Goal: Task Accomplishment & Management: Manage account settings

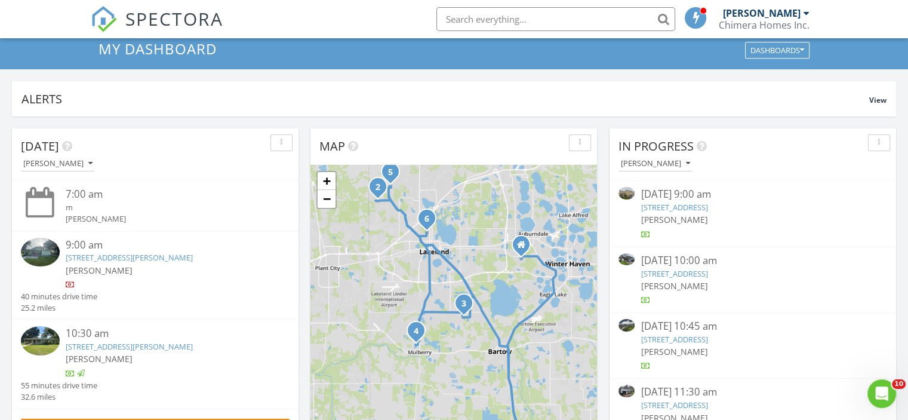
scroll to position [60, 0]
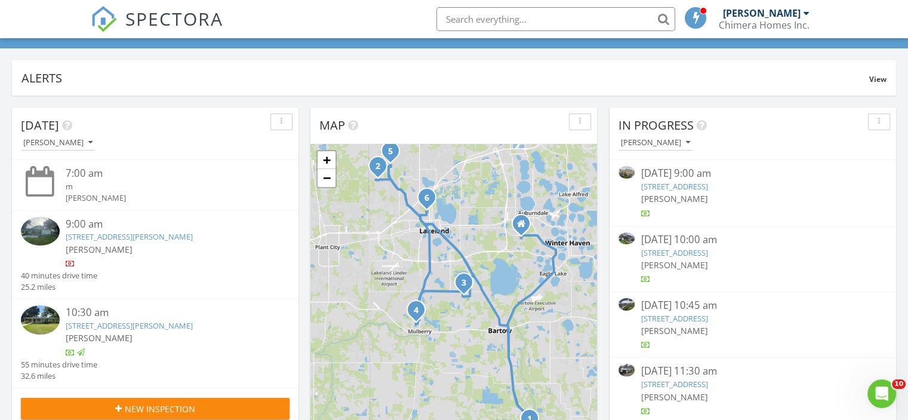
click at [708, 181] on link "3917 Park Willow Ave, Palmetto, FL 34221" at bounding box center [674, 186] width 67 height 11
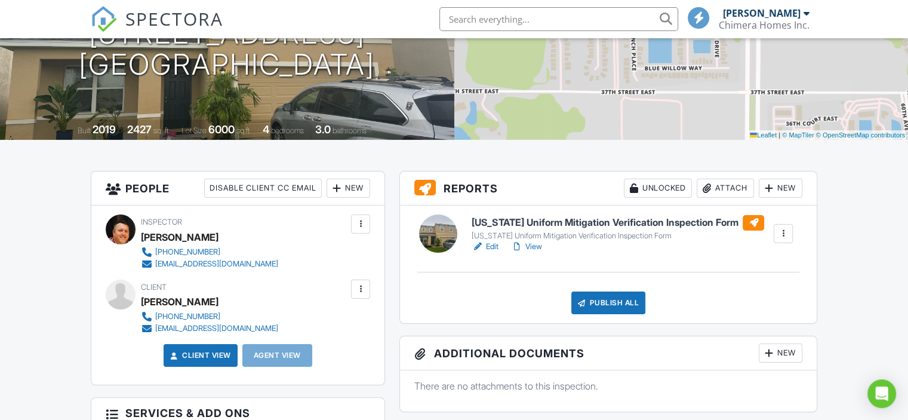
click at [488, 243] on link "Edit" at bounding box center [485, 247] width 27 height 12
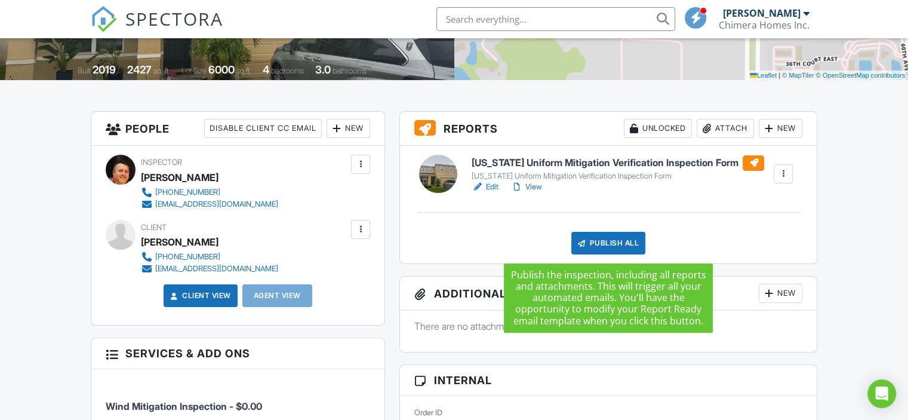
click at [595, 238] on div "Publish All" at bounding box center [608, 243] width 75 height 23
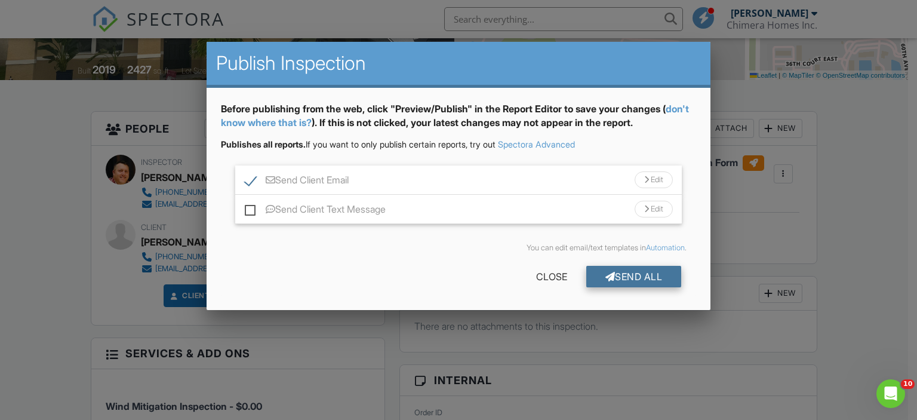
click at [620, 276] on div "Send All" at bounding box center [634, 276] width 96 height 21
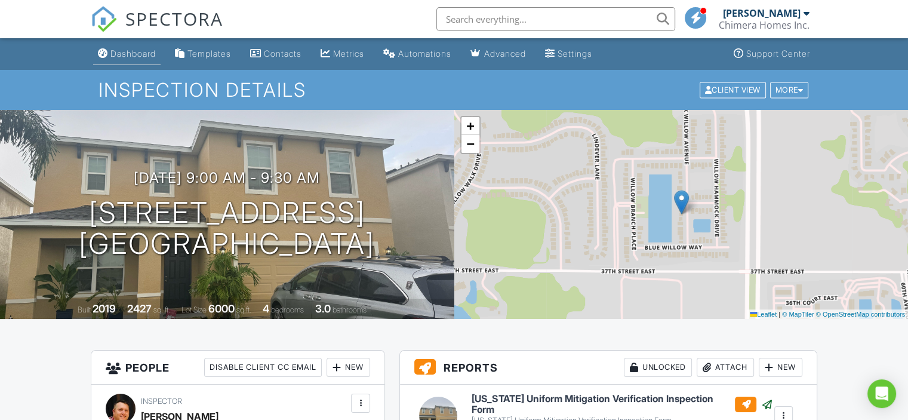
click at [136, 49] on div "Dashboard" at bounding box center [132, 53] width 45 height 10
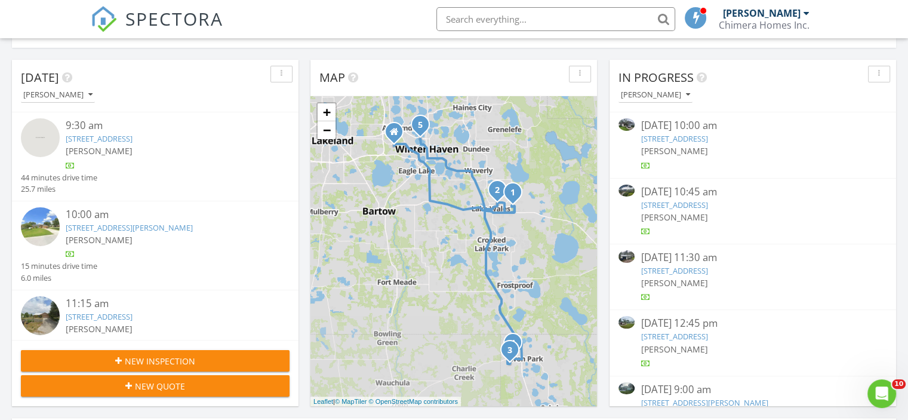
scroll to position [119, 0]
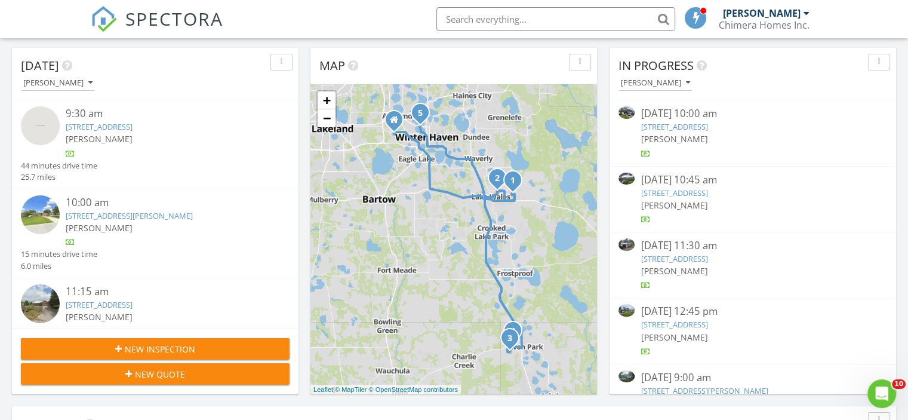
click at [708, 126] on link "4608 Violet Ave, Sarasota, FL 34233" at bounding box center [674, 126] width 67 height 11
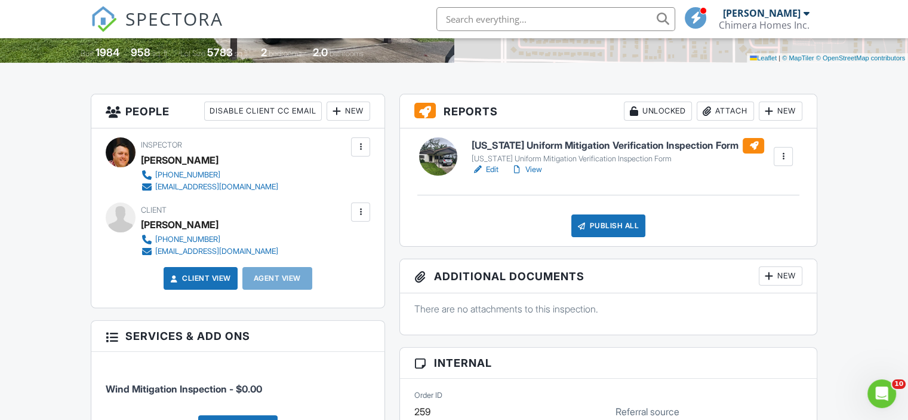
scroll to position [299, 0]
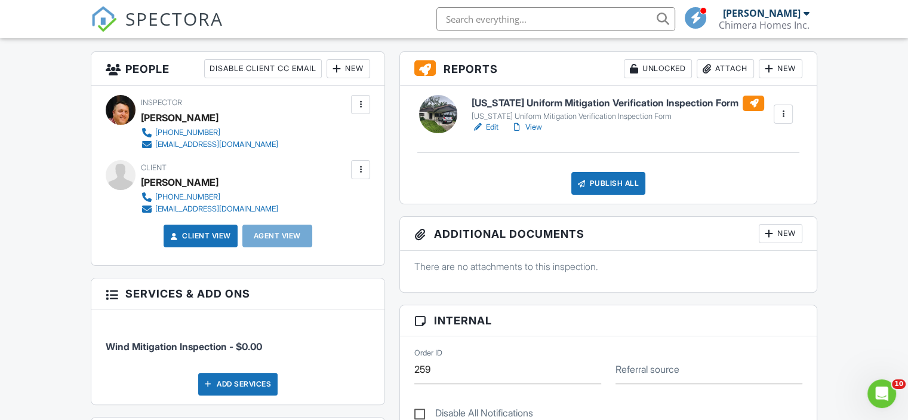
click at [487, 128] on link "Edit" at bounding box center [485, 127] width 27 height 12
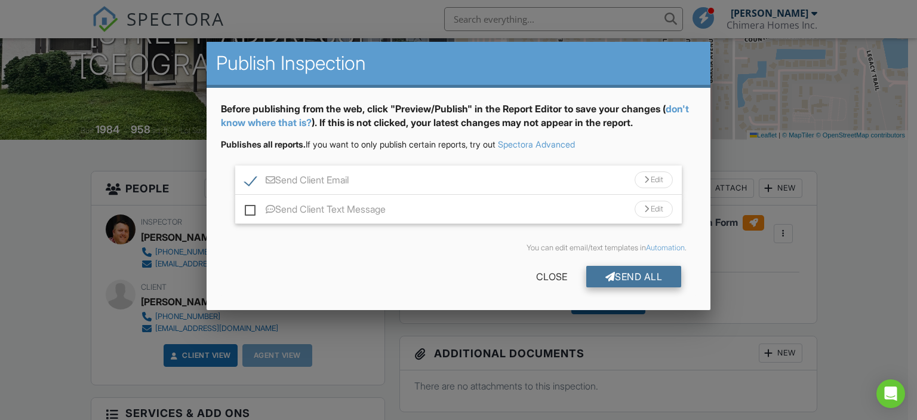
click at [609, 279] on div at bounding box center [611, 277] width 10 height 10
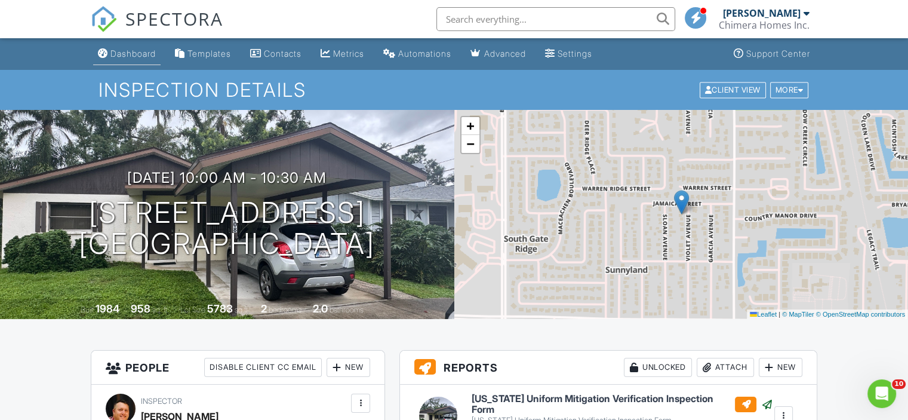
click at [143, 51] on div "Dashboard" at bounding box center [132, 53] width 45 height 10
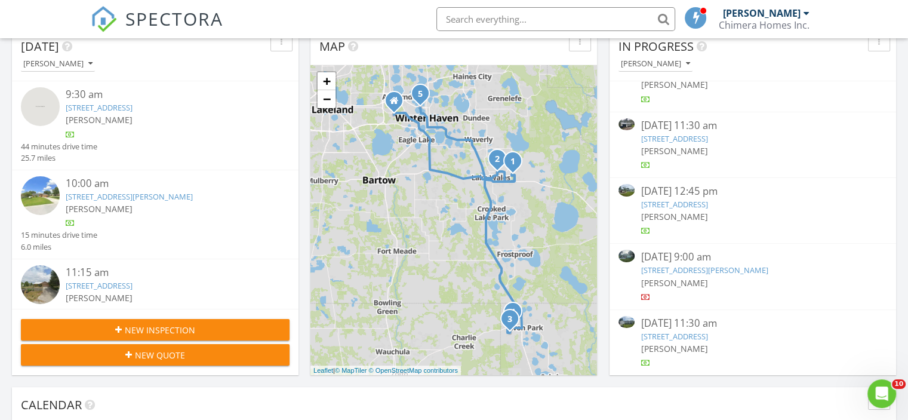
scroll to position [119, 0]
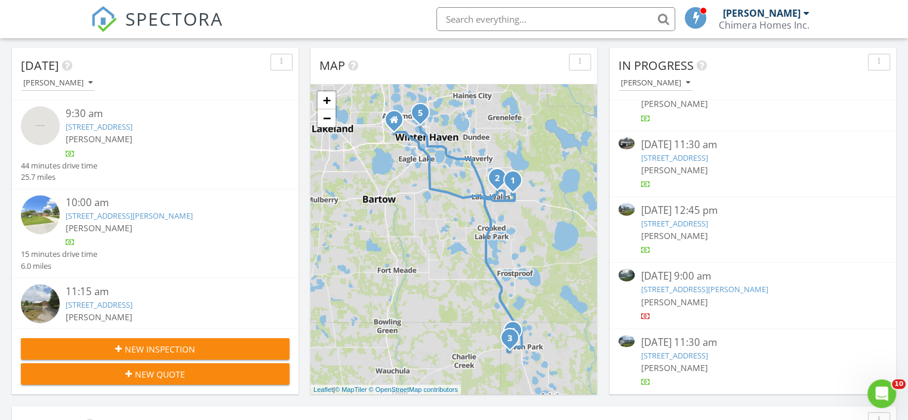
click at [736, 286] on link "107 S Perry Ave, Fort Meade, FL 33841" at bounding box center [704, 289] width 127 height 11
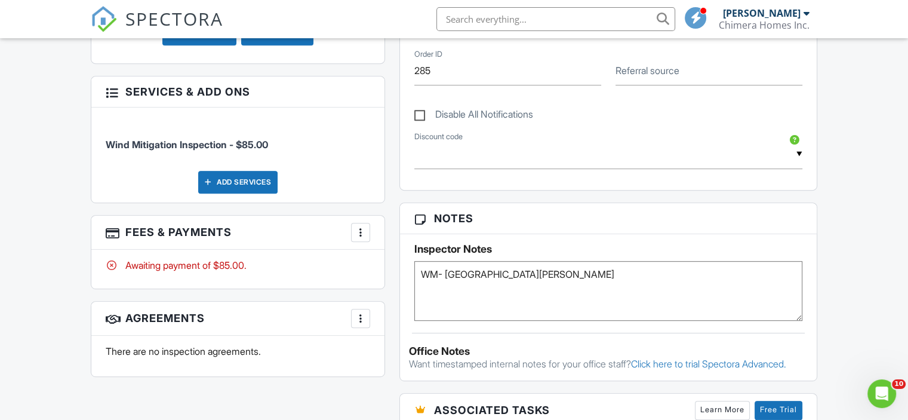
click at [363, 229] on div at bounding box center [361, 232] width 12 height 12
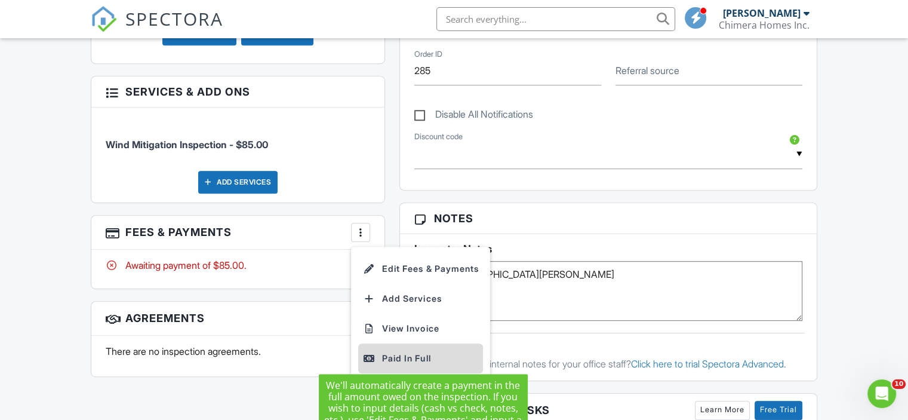
click at [410, 351] on div "Paid In Full" at bounding box center [420, 358] width 115 height 14
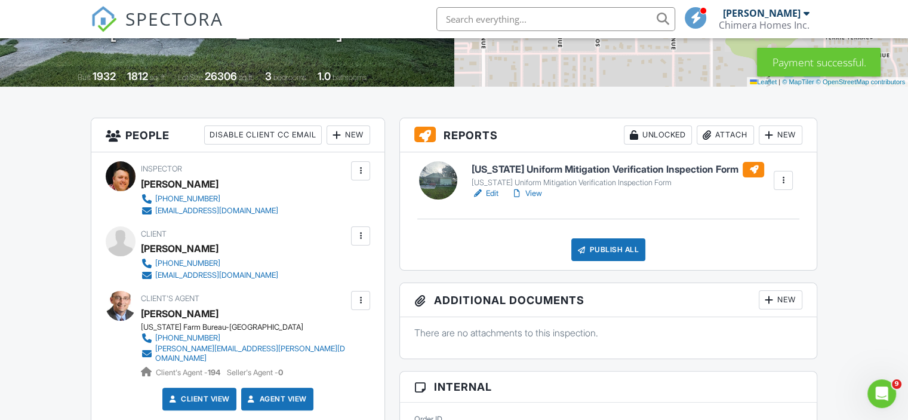
scroll to position [239, 0]
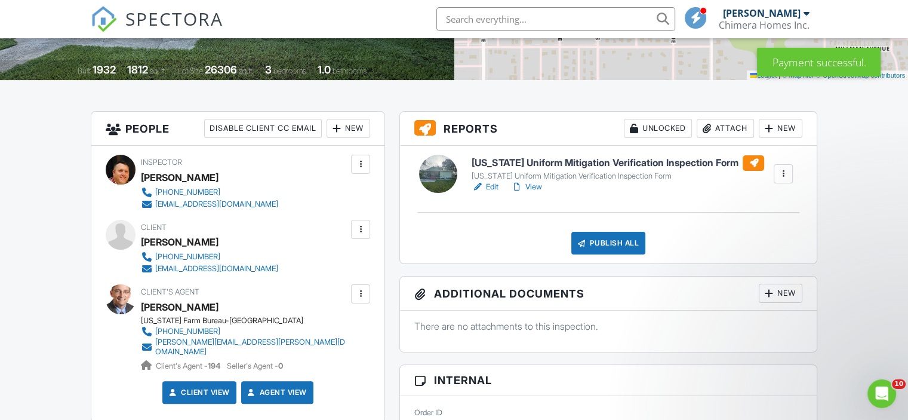
click at [492, 189] on link "Edit" at bounding box center [485, 187] width 27 height 12
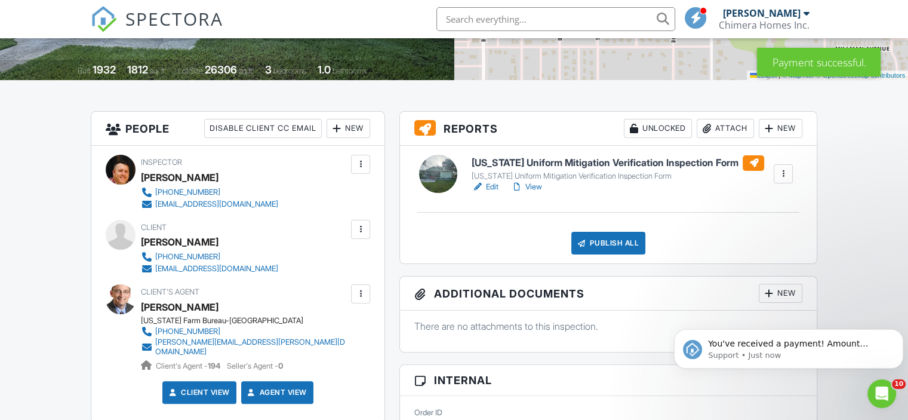
scroll to position [0, 0]
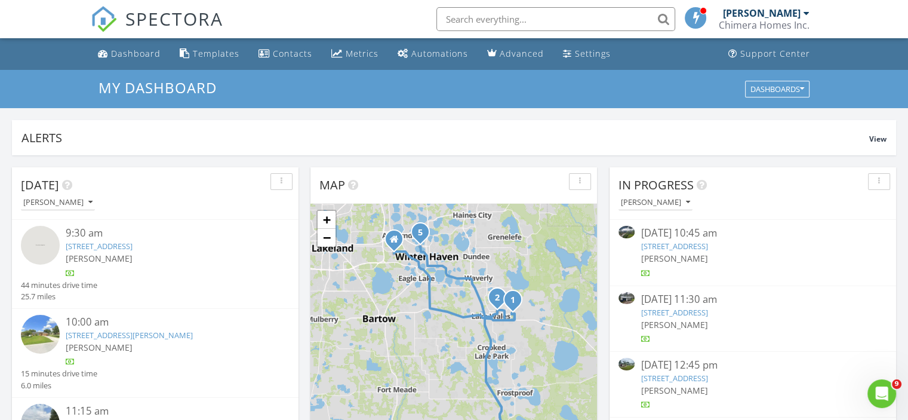
click at [708, 247] on link "6379 Ravenwood Way, Sarasota, FL 34243" at bounding box center [674, 246] width 67 height 11
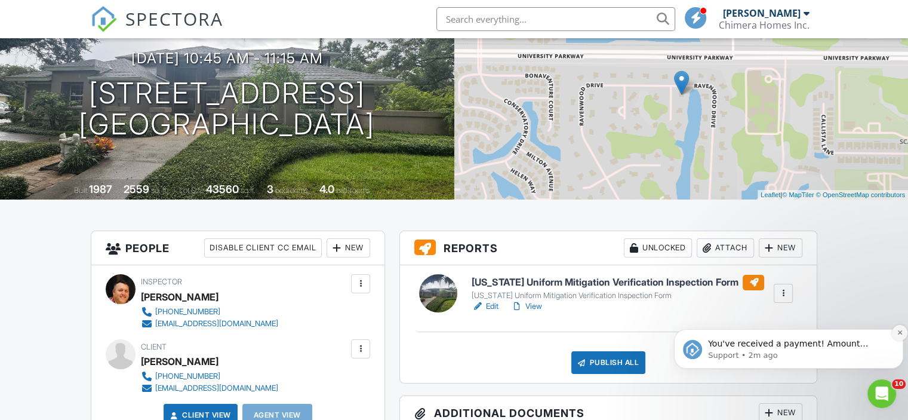
click at [895, 335] on button "Dismiss notification" at bounding box center [900, 333] width 16 height 16
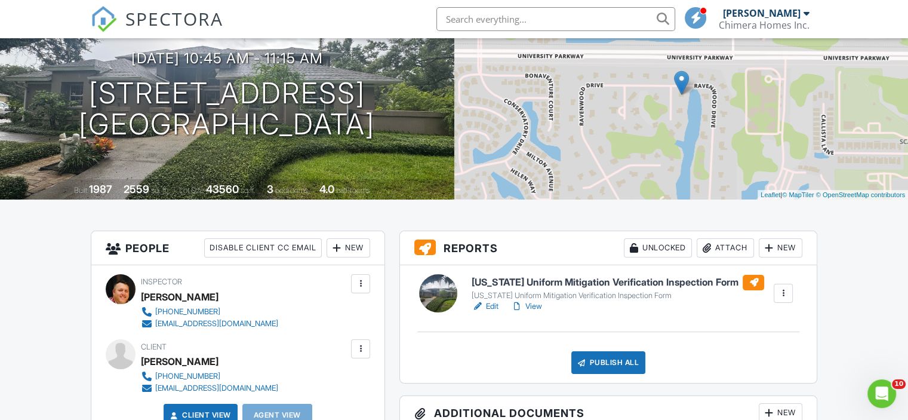
click at [499, 304] on link "Edit" at bounding box center [485, 306] width 27 height 12
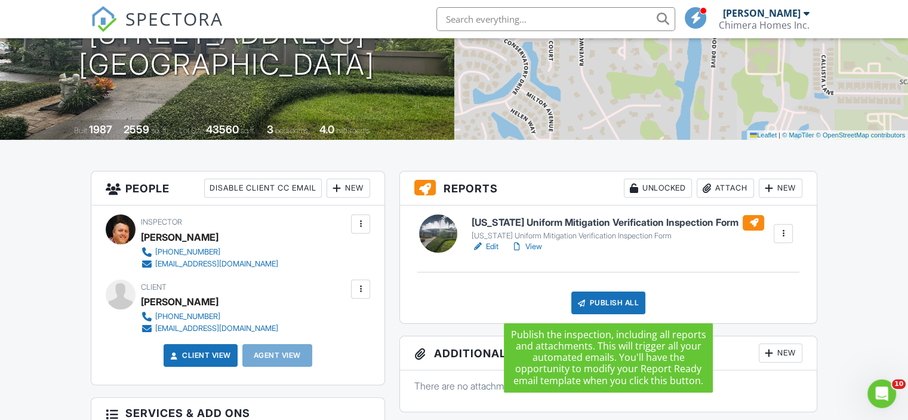
click at [607, 295] on div "Publish All" at bounding box center [608, 302] width 75 height 23
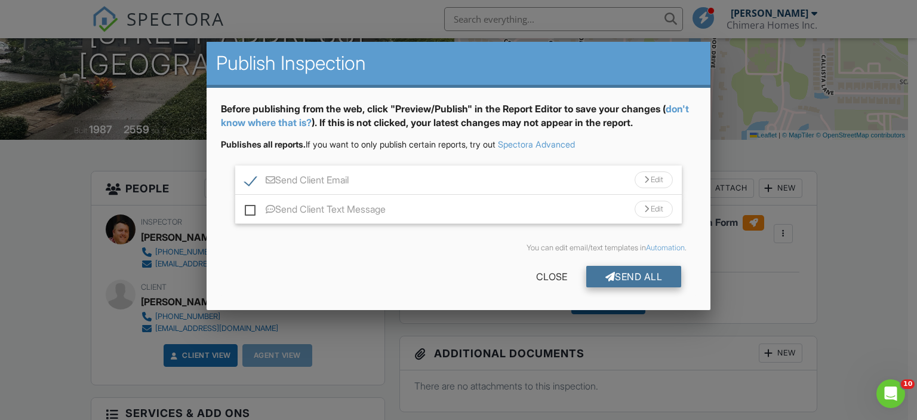
click at [619, 276] on div "Send All" at bounding box center [634, 276] width 96 height 21
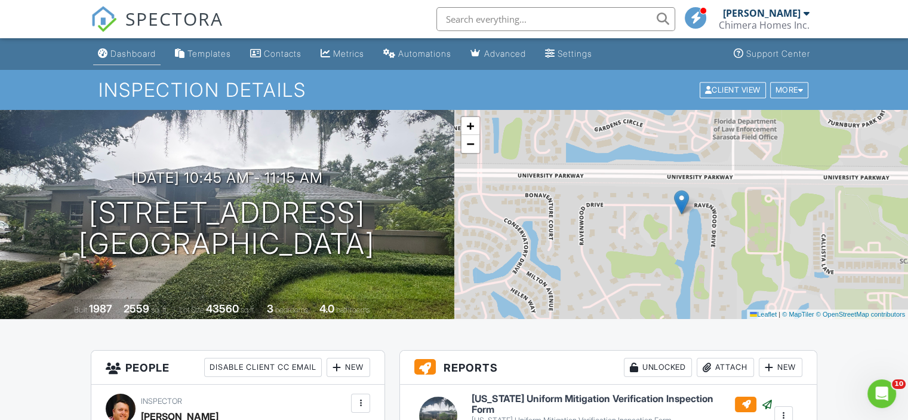
click at [133, 50] on div "Dashboard" at bounding box center [132, 53] width 45 height 10
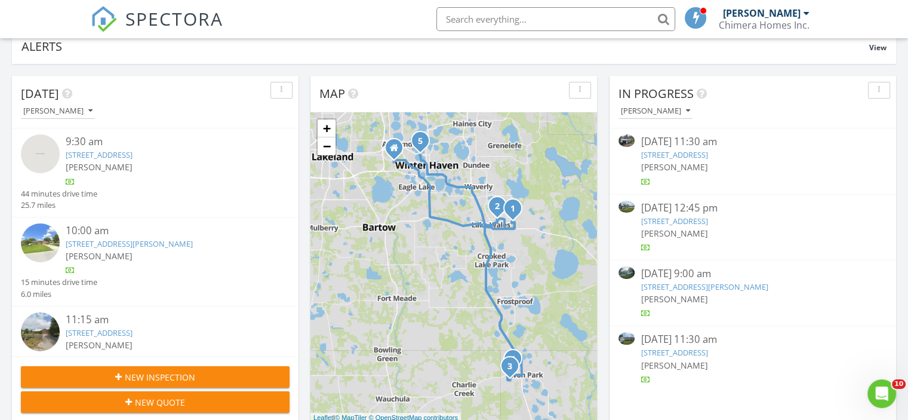
scroll to position [119, 0]
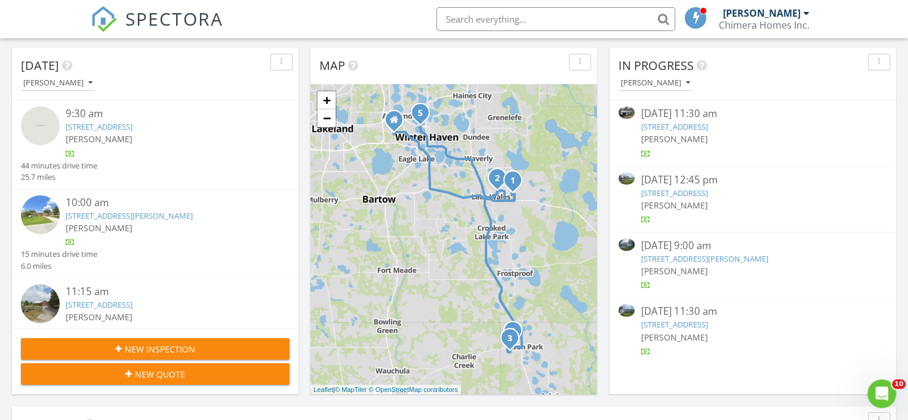
click at [708, 126] on link "30150 103rd Ave E, MYAKKA CITY, FL 34251" at bounding box center [674, 126] width 67 height 11
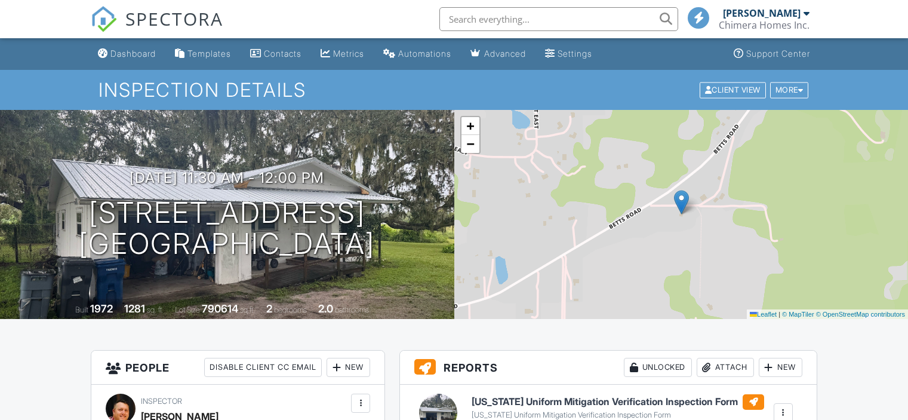
scroll to position [179, 0]
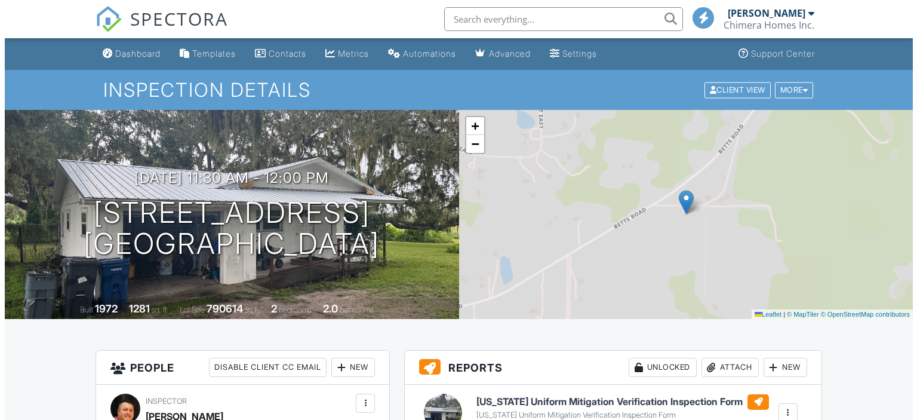
scroll to position [239, 0]
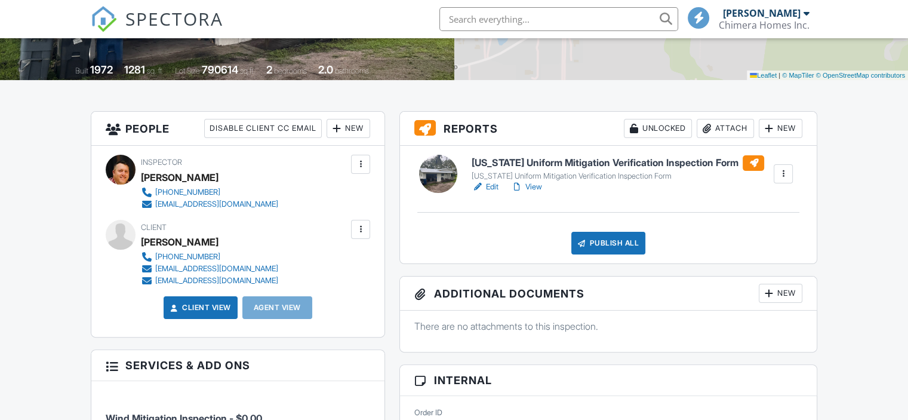
click at [595, 239] on div "Publish All" at bounding box center [608, 243] width 75 height 23
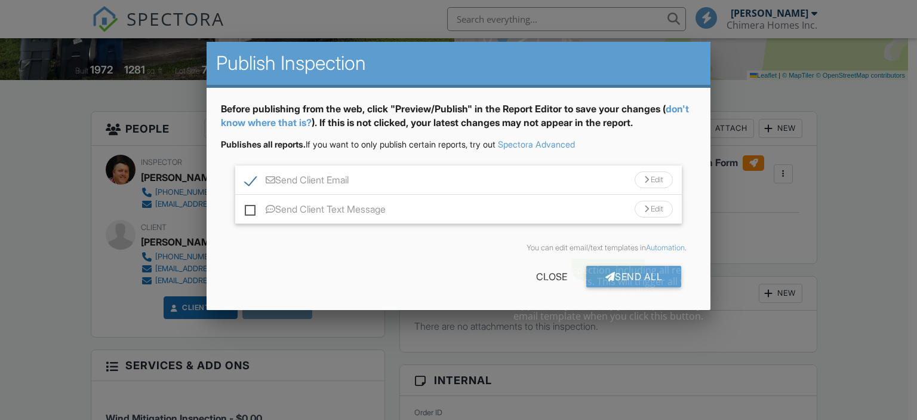
scroll to position [0, 0]
click at [612, 275] on div "Send All" at bounding box center [634, 276] width 96 height 21
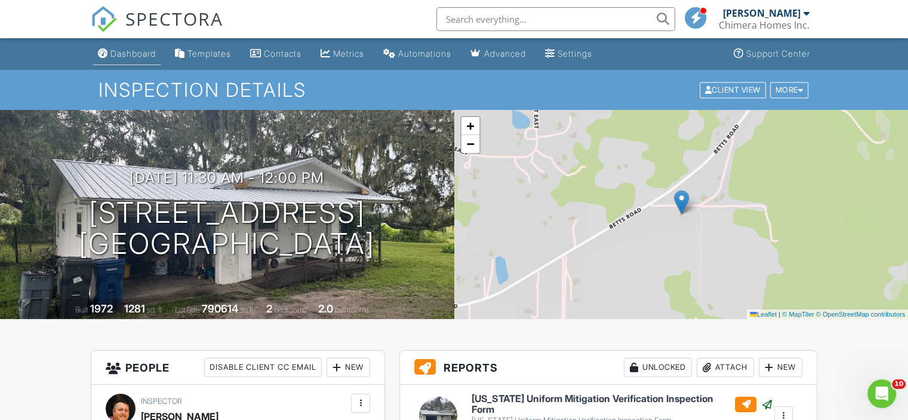
click at [139, 54] on div "Dashboard" at bounding box center [132, 53] width 45 height 10
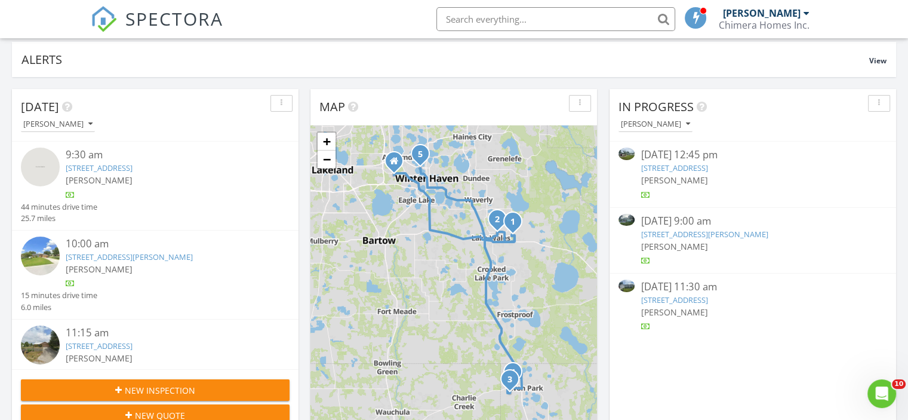
scroll to position [60, 0]
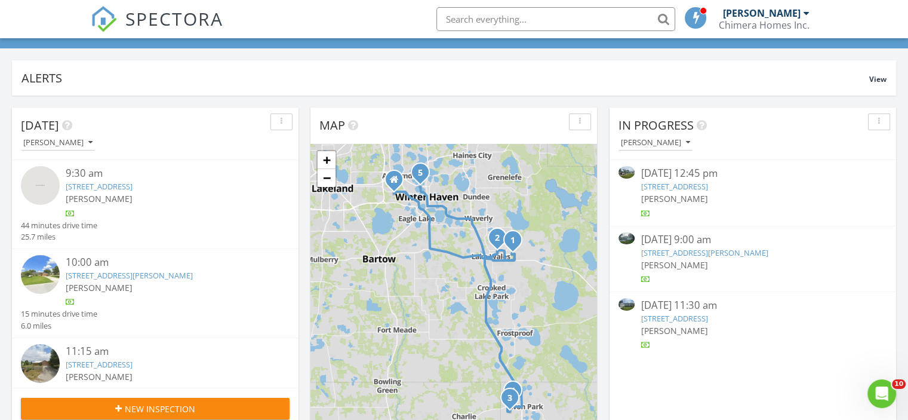
click at [708, 186] on link "[STREET_ADDRESS]" at bounding box center [674, 186] width 67 height 11
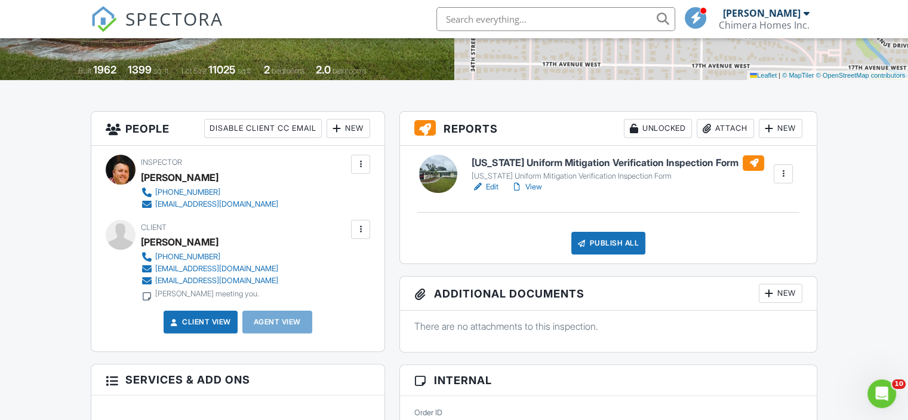
click at [490, 185] on link "Edit" at bounding box center [485, 187] width 27 height 12
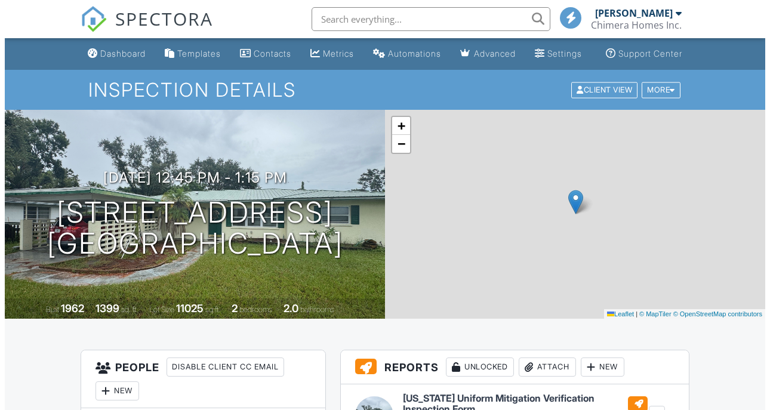
scroll to position [119, 0]
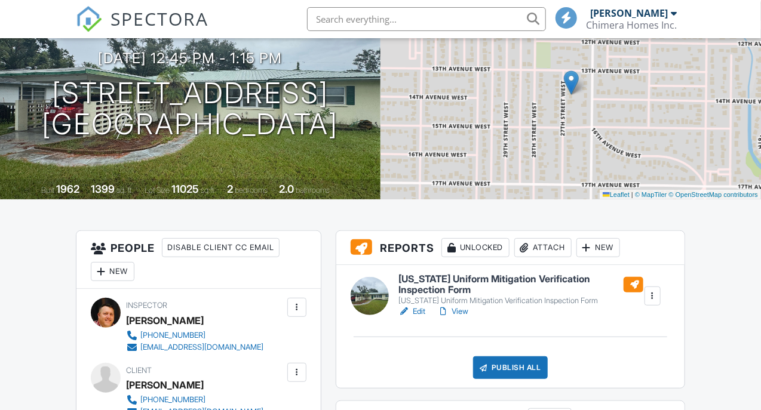
click at [493, 379] on div "Publish All" at bounding box center [510, 367] width 75 height 23
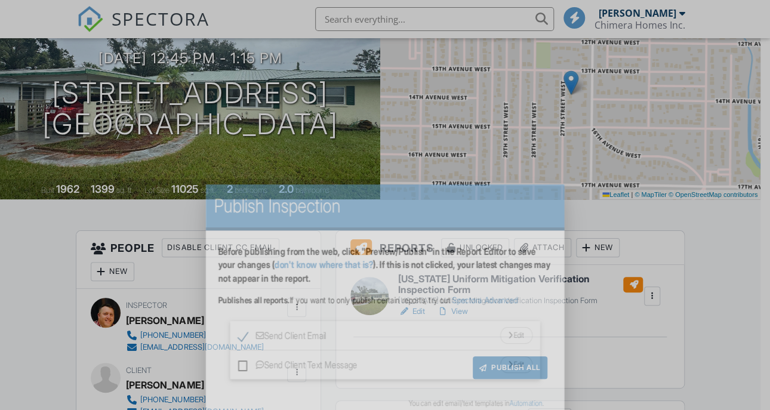
scroll to position [0, 0]
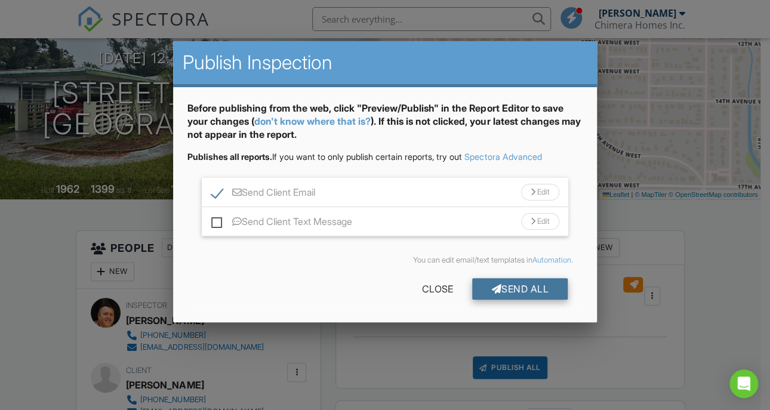
click at [502, 291] on div "Send All" at bounding box center [520, 288] width 96 height 21
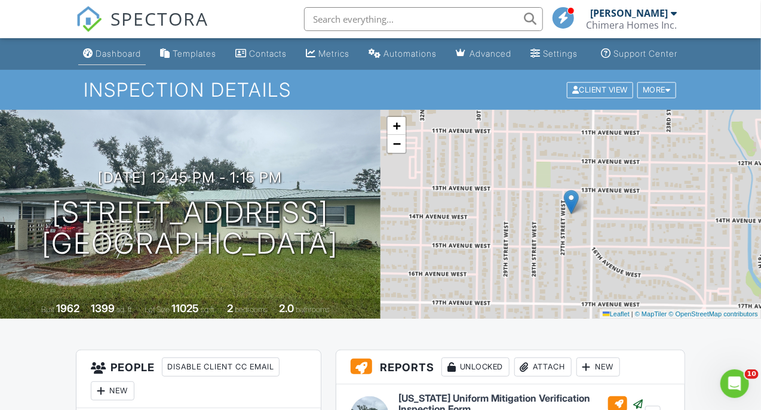
click at [112, 59] on div "Dashboard" at bounding box center [118, 53] width 45 height 10
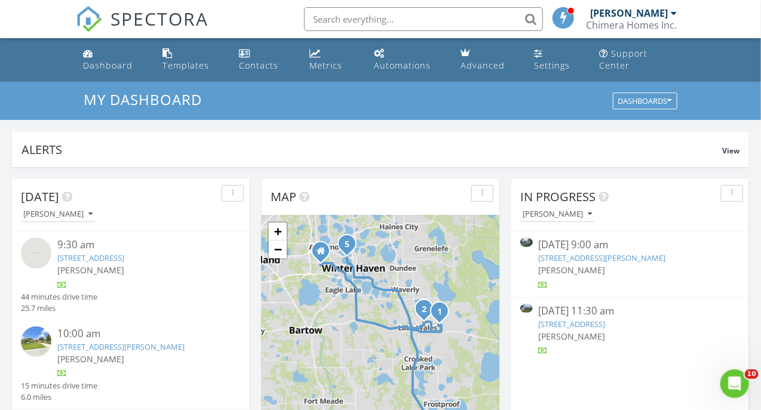
click at [554, 326] on link "6580 Fox Tree Ln, Lakeland, FL 33813" at bounding box center [572, 324] width 67 height 11
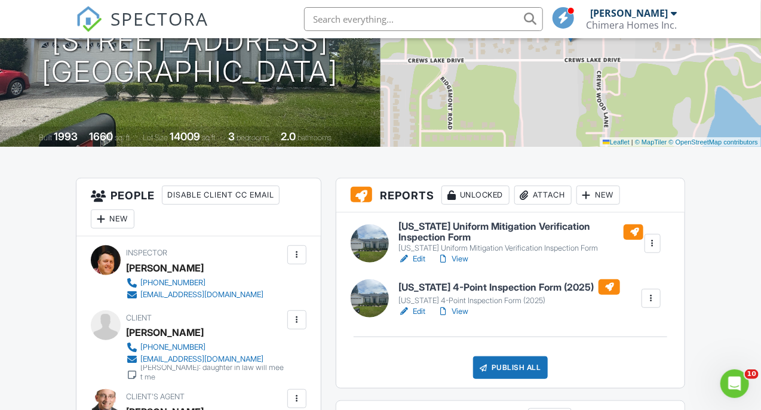
scroll to position [239, 0]
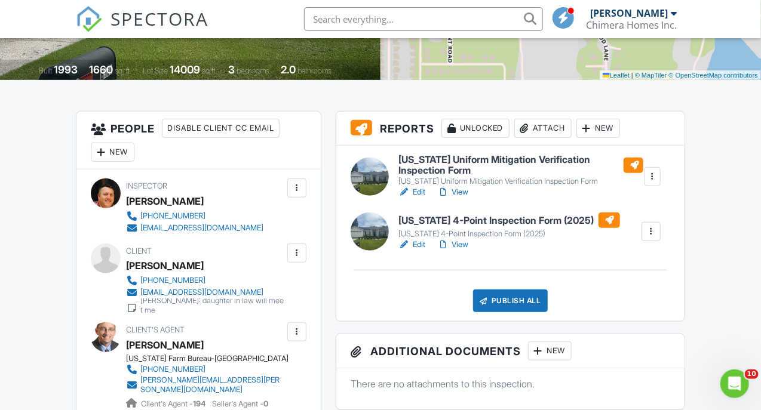
click at [421, 251] on link "Edit" at bounding box center [411, 245] width 27 height 12
